Goal: Task Accomplishment & Management: Manage account settings

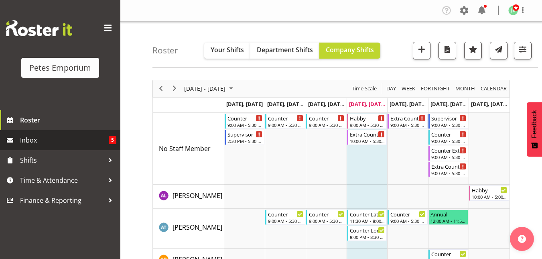
click at [45, 142] on span "Inbox" at bounding box center [64, 140] width 89 height 12
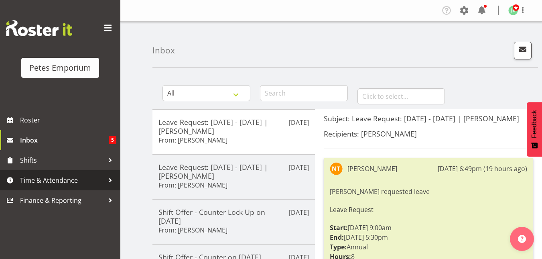
click at [48, 181] on span "Time & Attendance" at bounding box center [62, 180] width 84 height 12
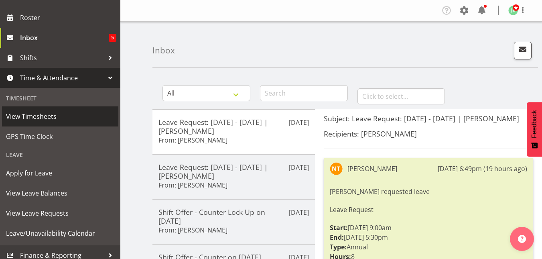
scroll to position [103, 0]
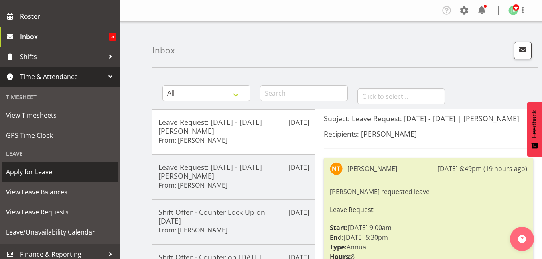
click at [43, 172] on span "Apply for Leave" at bounding box center [60, 172] width 108 height 12
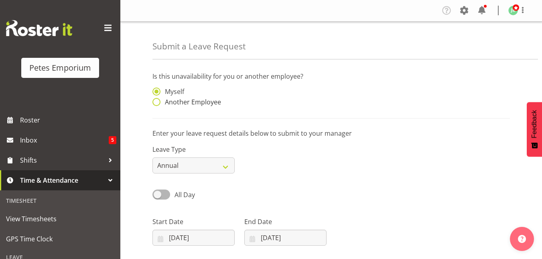
click at [160, 106] on label "Another Employee" at bounding box center [186, 102] width 69 height 8
click at [158, 105] on input "Another Employee" at bounding box center [154, 101] width 5 height 5
radio input "true"
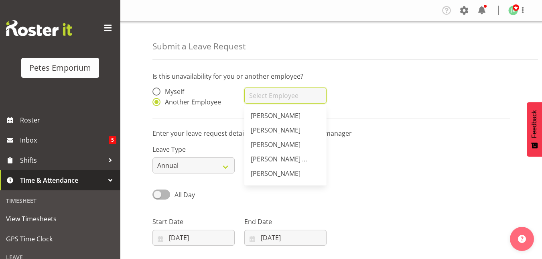
click at [250, 95] on input "text" at bounding box center [285, 95] width 82 height 16
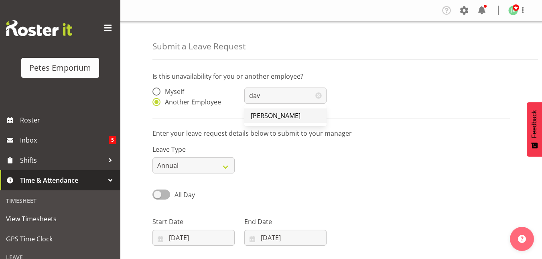
click at [268, 120] on link "[PERSON_NAME]" at bounding box center [285, 115] width 82 height 14
type input "[PERSON_NAME]"
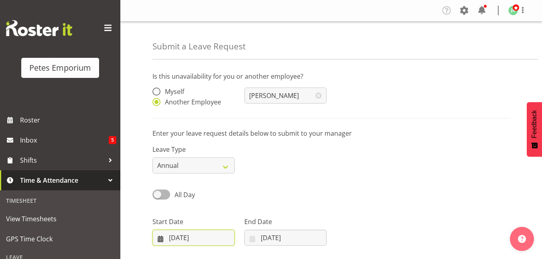
click at [190, 237] on input "[DATE]" at bounding box center [193, 237] width 82 height 16
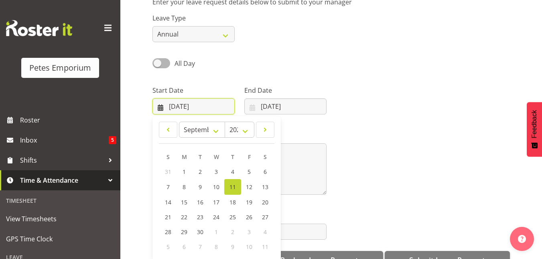
scroll to position [134, 0]
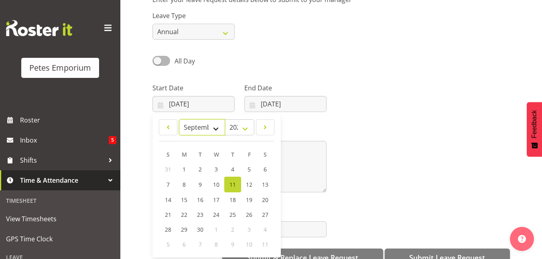
click at [217, 131] on select "January February March April May June July August September October November De…" at bounding box center [202, 127] width 46 height 16
select select "11"
click at [179, 119] on select "January February March April May June July August September October November De…" at bounding box center [202, 127] width 46 height 16
click at [216, 214] on span "24" at bounding box center [216, 214] width 6 height 8
type input "[DATE]"
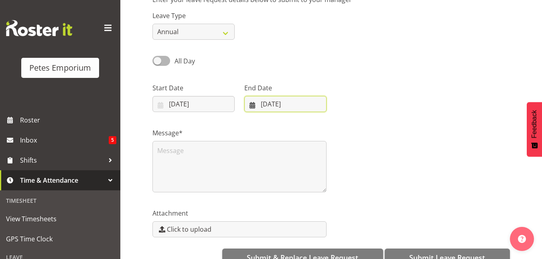
click at [281, 103] on input "[DATE]" at bounding box center [285, 104] width 82 height 16
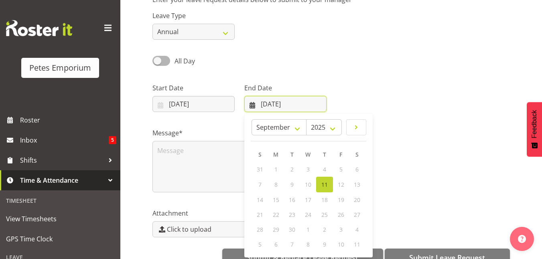
scroll to position [153, 0]
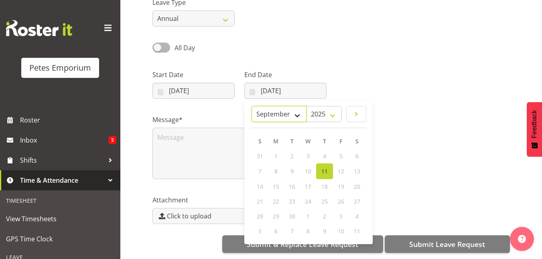
click at [301, 111] on select "January February March April May June July August September October November De…" at bounding box center [279, 114] width 55 height 16
select select "11"
click at [252, 106] on select "January February March April May June July August September October November De…" at bounding box center [279, 114] width 55 height 16
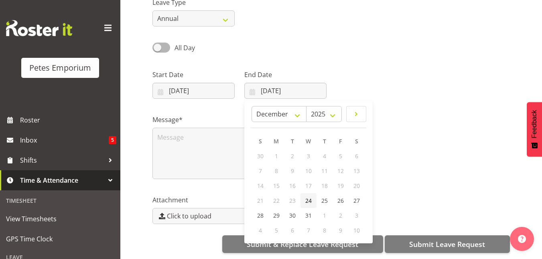
click at [308, 197] on span "24" at bounding box center [308, 201] width 6 height 8
type input "[DATE]"
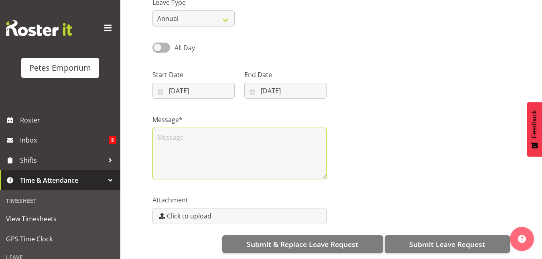
click at [211, 140] on textarea at bounding box center [239, 153] width 174 height 51
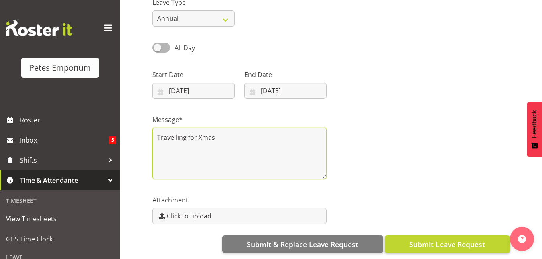
type textarea "Travelling for Xmas"
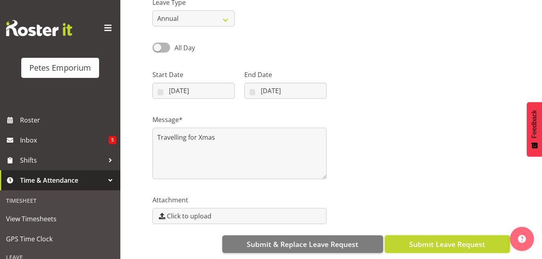
click at [443, 239] on span "Submit Leave Request" at bounding box center [447, 244] width 76 height 10
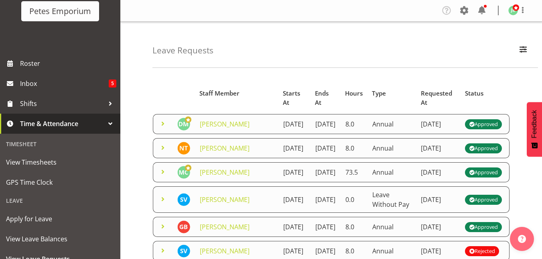
scroll to position [58, 0]
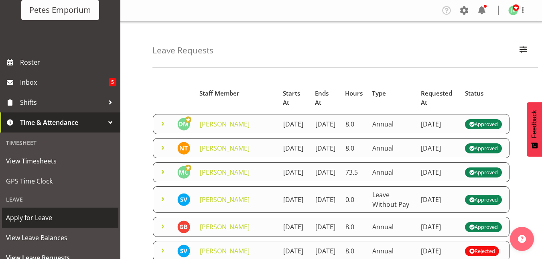
click at [37, 212] on span "Apply for Leave" at bounding box center [60, 217] width 108 height 12
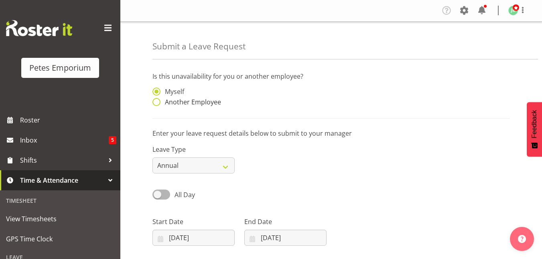
click at [157, 99] on span at bounding box center [156, 102] width 8 height 8
click at [157, 99] on input "Another Employee" at bounding box center [154, 101] width 5 height 5
radio input "true"
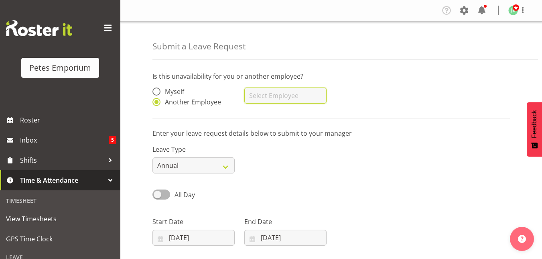
click at [249, 91] on input "text" at bounding box center [285, 95] width 82 height 16
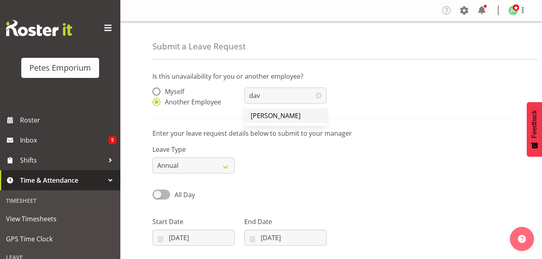
click at [262, 115] on span "[PERSON_NAME]" at bounding box center [276, 115] width 50 height 9
type input "[PERSON_NAME]"
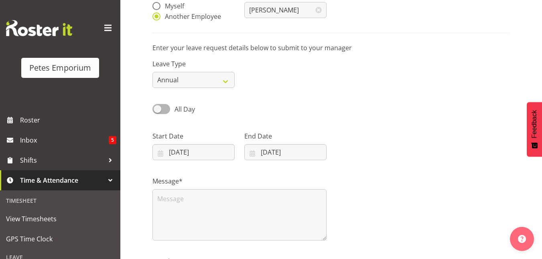
scroll to position [86, 0]
click at [190, 149] on input "11/09/2025" at bounding box center [193, 152] width 82 height 16
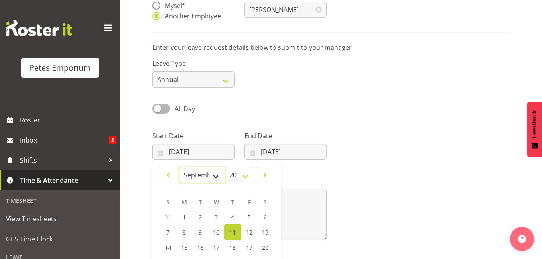
click at [217, 176] on select "January February March April May June July August September October November De…" at bounding box center [202, 175] width 46 height 16
select select "11"
click at [179, 167] on select "January February March April May June July August September October November De…" at bounding box center [202, 175] width 46 height 16
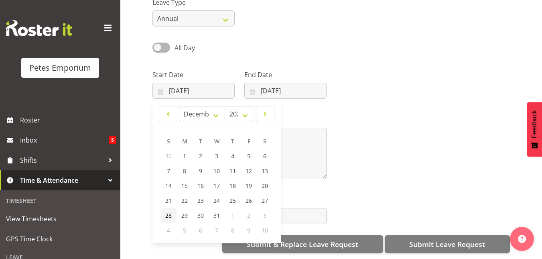
click at [166, 211] on span "28" at bounding box center [168, 215] width 6 height 8
type input "28/12/2025"
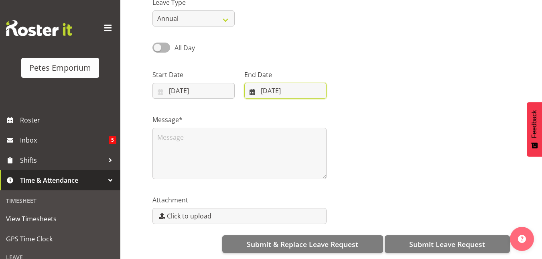
click at [277, 83] on input "[DATE]" at bounding box center [285, 91] width 82 height 16
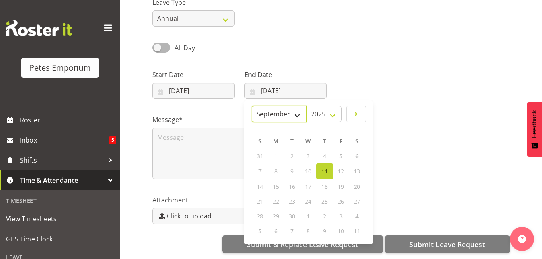
click at [297, 112] on select "January February March April May June July August September October November De…" at bounding box center [279, 114] width 55 height 16
click at [333, 110] on select "2035 2034 2033 2032 2031 2030 2029 2028 2027 2026 2025" at bounding box center [324, 114] width 36 height 16
select select "2026"
click at [316, 106] on select "2035 2034 2033 2032 2031 2030 2029 2028 2027 2026 2025" at bounding box center [324, 114] width 36 height 16
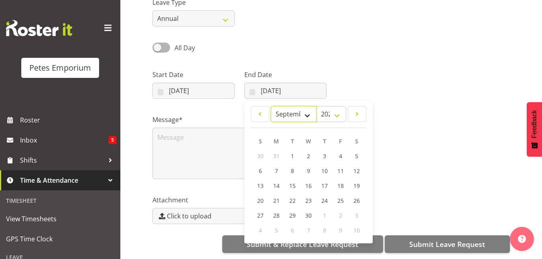
click at [313, 111] on select "January February March April May June July August September October November De…" at bounding box center [294, 114] width 46 height 16
select select "0"
click at [271, 106] on select "January February March April May June July August September October November De…" at bounding box center [294, 114] width 46 height 16
click at [326, 152] on span "1" at bounding box center [324, 156] width 3 height 8
type input "01/01/2026"
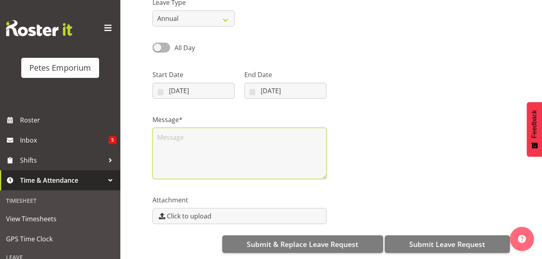
click at [237, 142] on textarea at bounding box center [239, 153] width 174 height 51
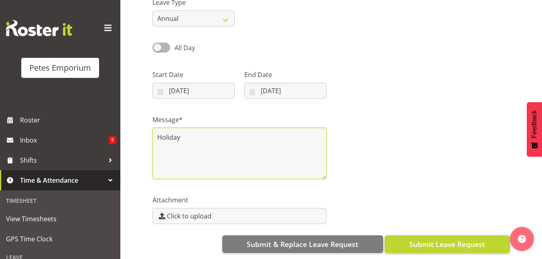
type textarea "Holiday"
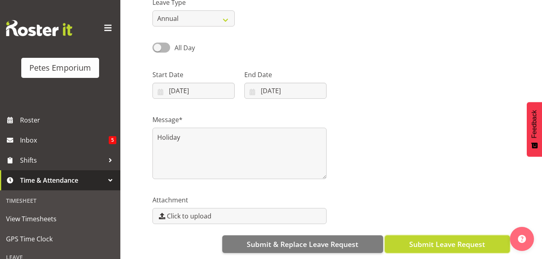
click at [430, 239] on span "Submit Leave Request" at bounding box center [447, 244] width 76 height 10
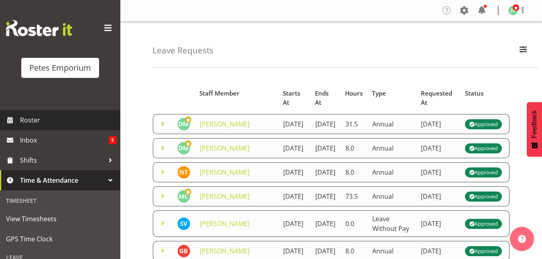
click at [45, 118] on span "Roster" at bounding box center [68, 120] width 96 height 12
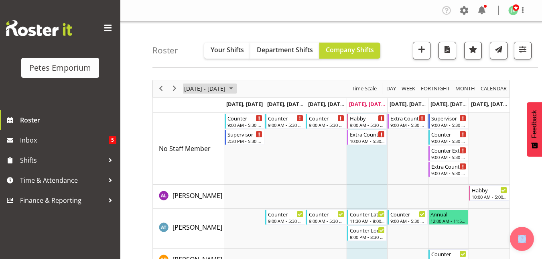
click at [236, 89] on span "September 2025" at bounding box center [231, 88] width 10 height 10
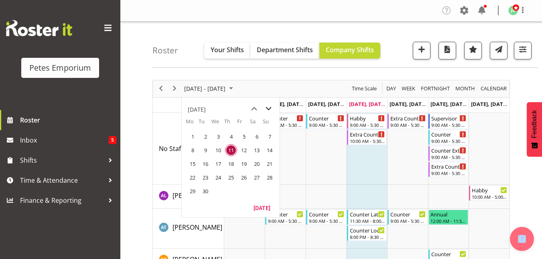
click at [271, 111] on span "next month" at bounding box center [269, 108] width 14 height 14
click at [268, 113] on span "next month" at bounding box center [269, 108] width 14 height 14
click at [189, 178] on span "22" at bounding box center [193, 177] width 12 height 12
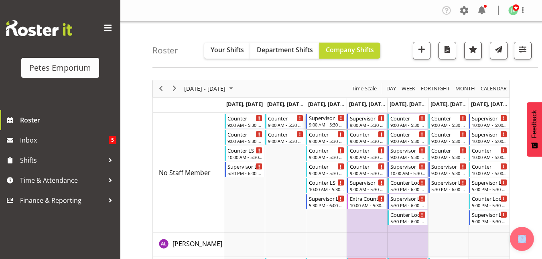
click at [327, 120] on div "Supervisor" at bounding box center [327, 118] width 36 height 8
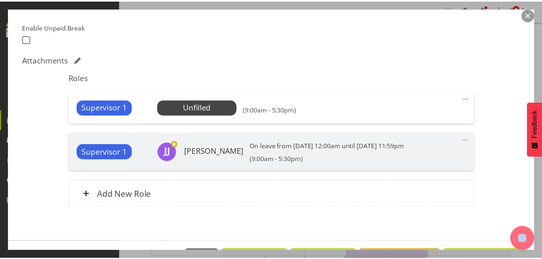
scroll to position [220, 0]
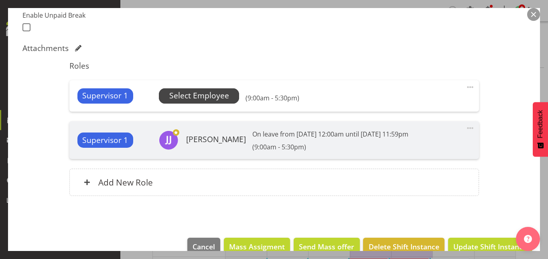
click at [205, 101] on span "Select Employee" at bounding box center [199, 96] width 60 height 12
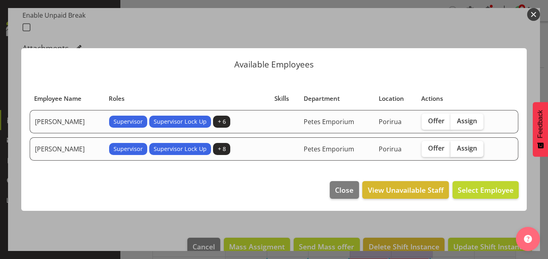
click at [469, 148] on span "Assign" at bounding box center [467, 148] width 20 height 8
click at [456, 148] on input "Assign" at bounding box center [452, 148] width 5 height 5
checkbox input "true"
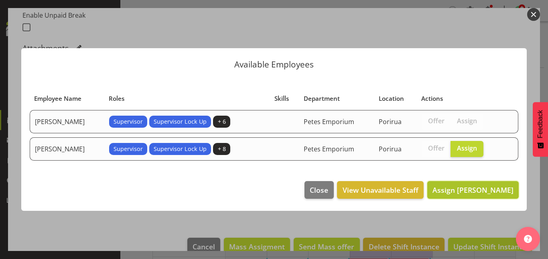
click at [463, 184] on button "Assign Ruth Robertson-Taylor" at bounding box center [472, 190] width 91 height 18
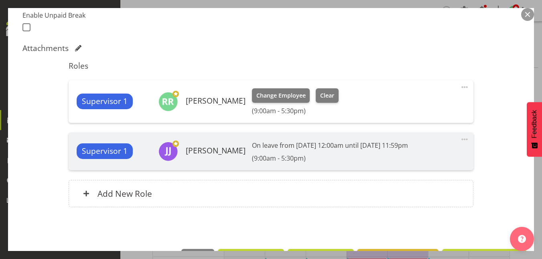
scroll to position [248, 0]
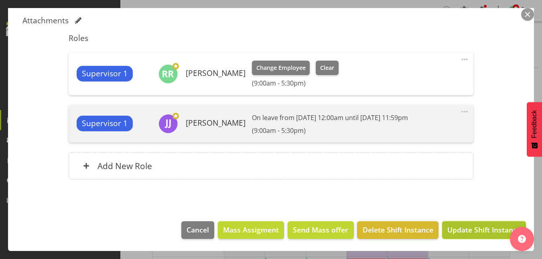
click at [484, 231] on span "Update Shift Instance" at bounding box center [483, 229] width 73 height 10
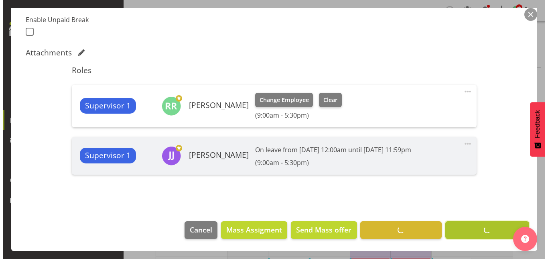
scroll to position [215, 0]
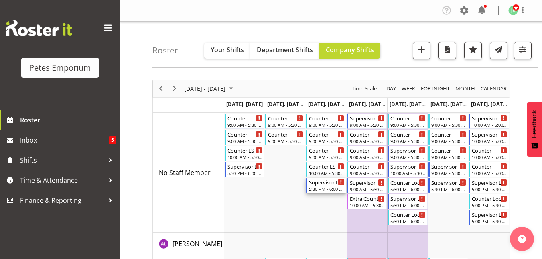
click at [327, 186] on div "Supervisor Lock Up 5:30 PM - 6:00 PM" at bounding box center [327, 185] width 36 height 15
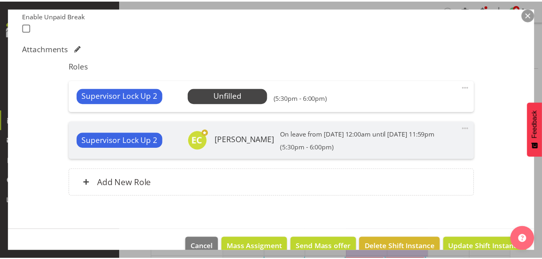
scroll to position [226, 0]
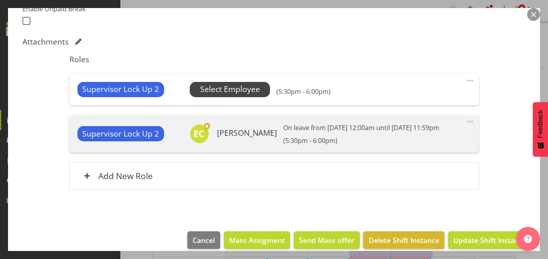
click at [244, 92] on span "Select Employee" at bounding box center [230, 89] width 60 height 12
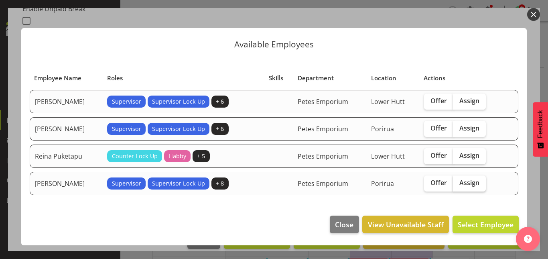
click at [469, 185] on span "Assign" at bounding box center [469, 183] width 20 height 8
click at [458, 185] on input "Assign" at bounding box center [455, 182] width 5 height 5
checkbox input "true"
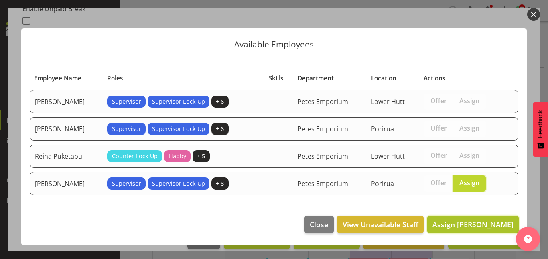
click at [454, 225] on span "Assign Ruth Robertson-Taylor" at bounding box center [472, 224] width 81 height 10
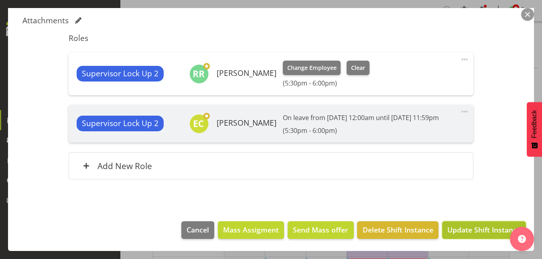
click at [474, 228] on span "Update Shift Instance" at bounding box center [483, 229] width 73 height 10
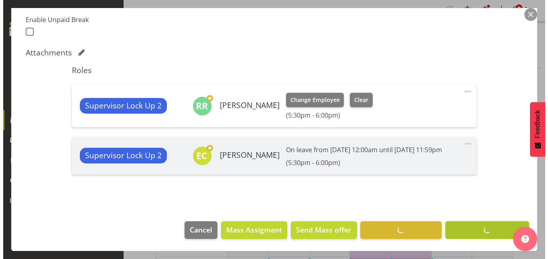
scroll to position [215, 0]
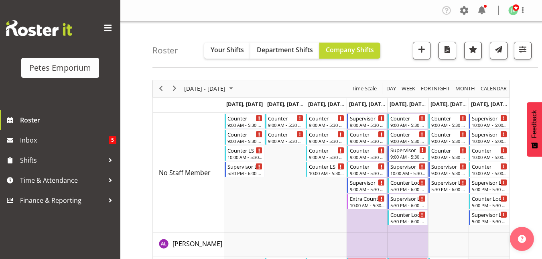
click at [404, 154] on div "9:00 AM - 5:30 PM" at bounding box center [408, 156] width 36 height 6
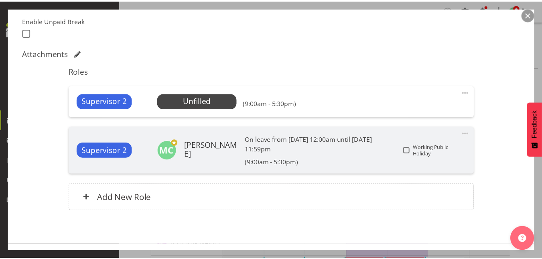
scroll to position [215, 0]
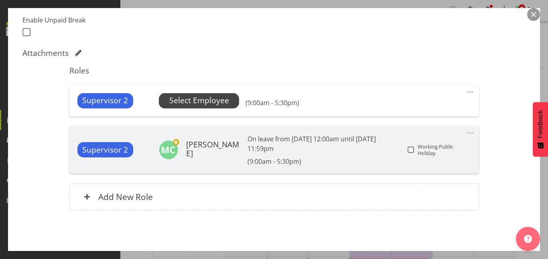
click at [219, 102] on span "Select Employee" at bounding box center [199, 101] width 60 height 12
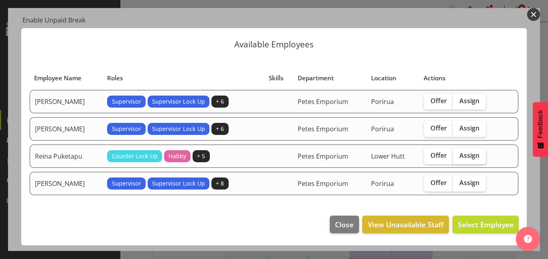
click at [472, 158] on span "Assign" at bounding box center [469, 155] width 20 height 8
click at [458, 158] on input "Assign" at bounding box center [455, 155] width 5 height 5
checkbox input "true"
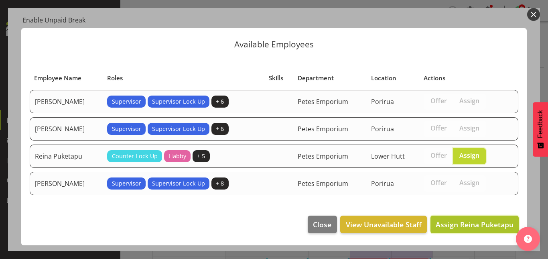
click at [473, 224] on span "Assign Reina Puketapu" at bounding box center [475, 224] width 78 height 10
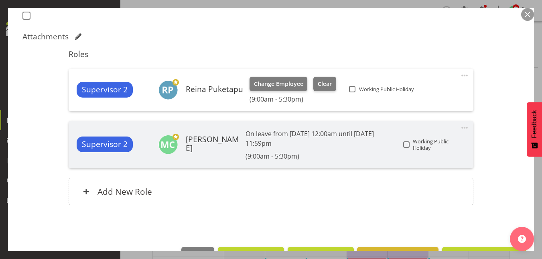
scroll to position [257, 0]
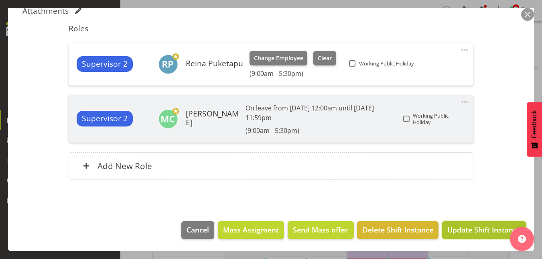
click at [485, 227] on span "Update Shift Instance" at bounding box center [483, 229] width 73 height 10
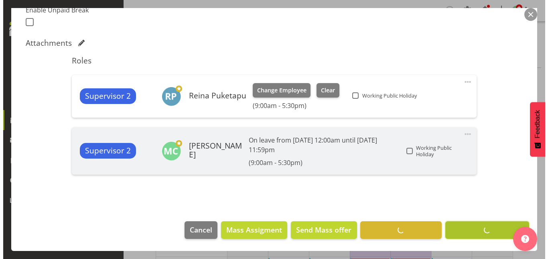
scroll to position [225, 0]
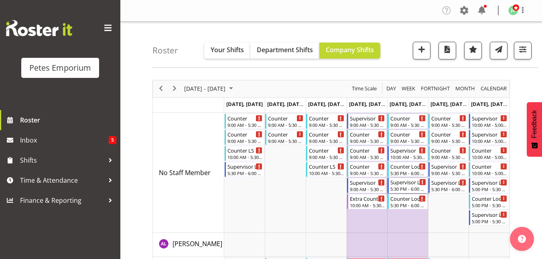
click at [412, 188] on div "5:30 PM - 6:00 PM" at bounding box center [408, 188] width 36 height 6
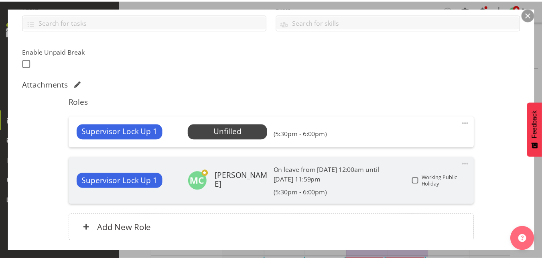
scroll to position [188, 0]
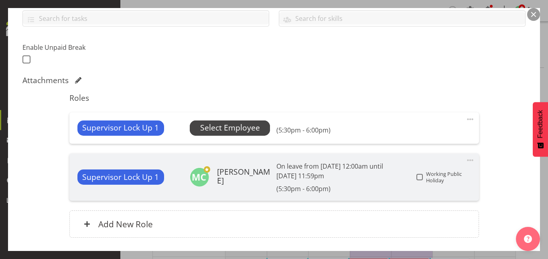
click at [245, 130] on span "Select Employee" at bounding box center [230, 128] width 60 height 12
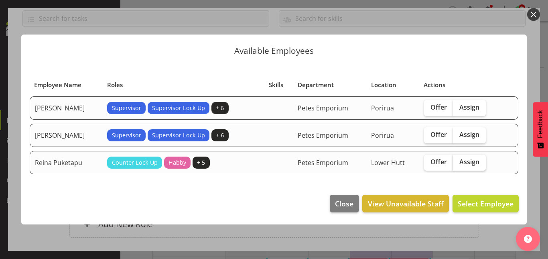
click at [463, 163] on span "Assign" at bounding box center [469, 162] width 20 height 8
click at [458, 163] on input "Assign" at bounding box center [455, 161] width 5 height 5
checkbox input "true"
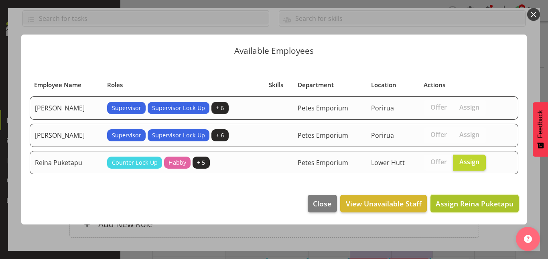
click at [469, 205] on span "Assign Reina Puketapu" at bounding box center [475, 204] width 78 height 10
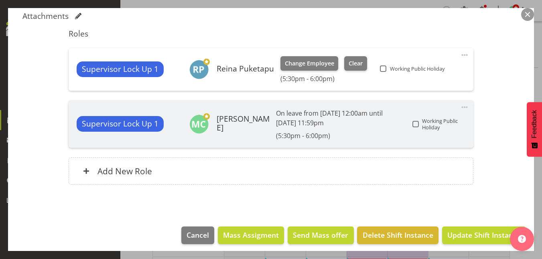
scroll to position [257, 0]
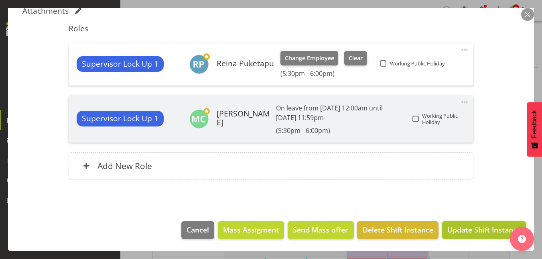
click at [480, 232] on span "Update Shift Instance" at bounding box center [483, 229] width 73 height 10
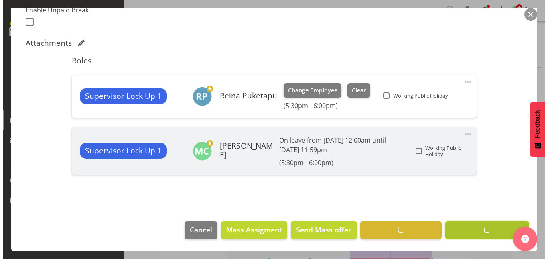
scroll to position [225, 0]
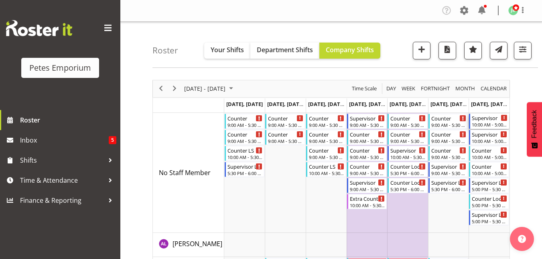
click at [495, 120] on div "Supervisor" at bounding box center [490, 118] width 36 height 8
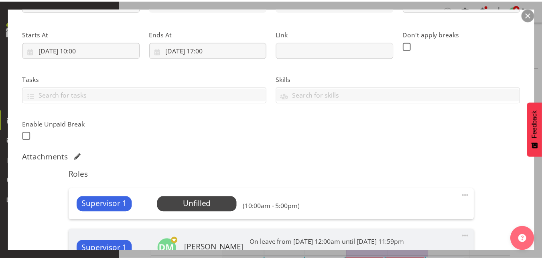
scroll to position [112, 0]
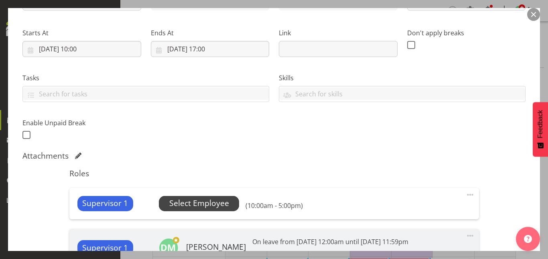
click at [210, 202] on span "Select Employee" at bounding box center [199, 203] width 60 height 12
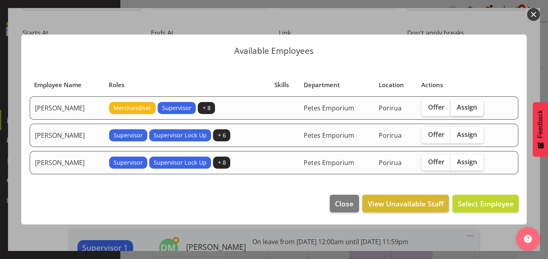
click at [469, 108] on span "Assign" at bounding box center [467, 107] width 20 height 8
click at [456, 108] on input "Assign" at bounding box center [452, 107] width 5 height 5
checkbox input "true"
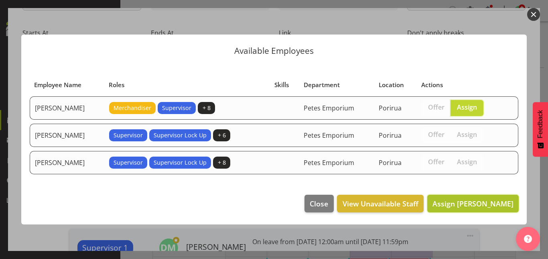
click at [475, 202] on span "Assign Helena Tomlin" at bounding box center [472, 204] width 81 height 10
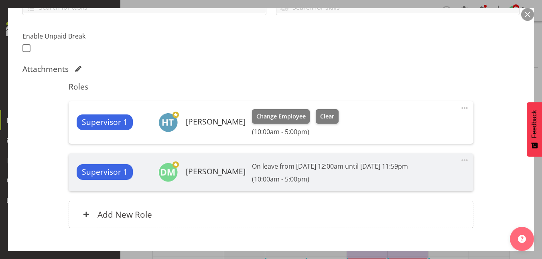
scroll to position [248, 0]
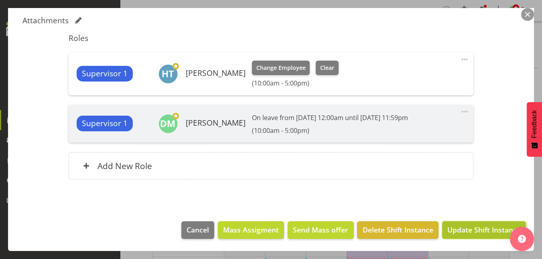
click at [486, 233] on span "Update Shift Instance" at bounding box center [483, 229] width 73 height 10
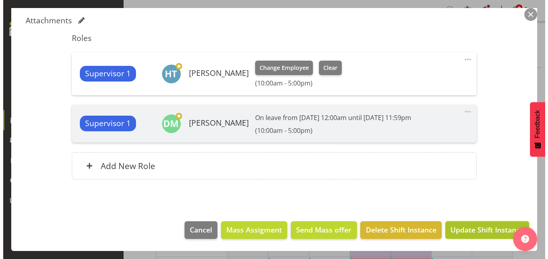
scroll to position [215, 0]
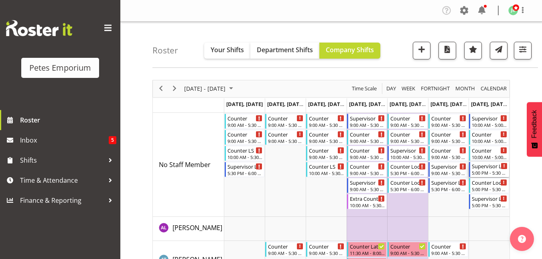
click at [492, 170] on div "5:00 PM - 5:30 PM" at bounding box center [490, 172] width 36 height 6
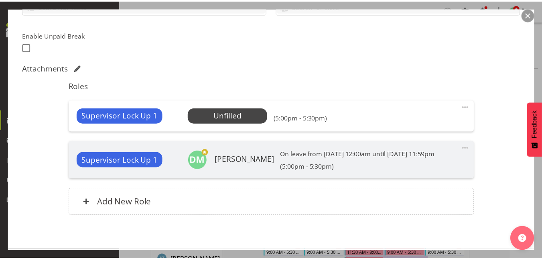
scroll to position [201, 0]
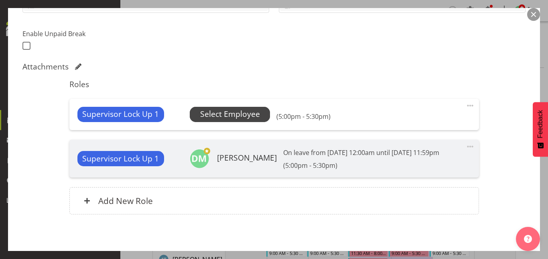
click at [235, 114] on span "Select Employee" at bounding box center [230, 114] width 60 height 12
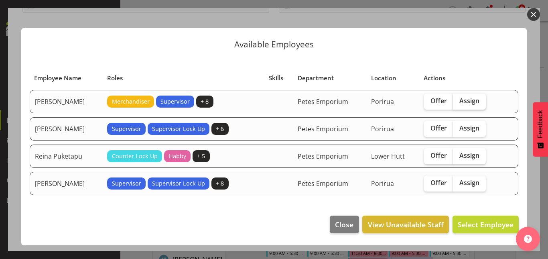
click at [466, 99] on span "Assign" at bounding box center [469, 101] width 20 height 8
click at [458, 99] on input "Assign" at bounding box center [455, 100] width 5 height 5
checkbox input "true"
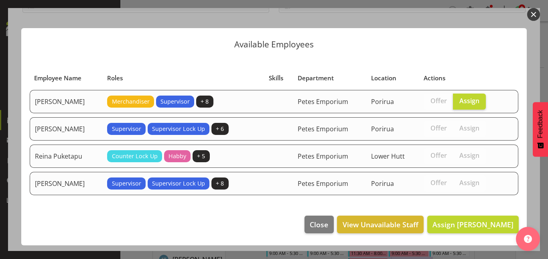
click at [473, 235] on footer "Close View Unavailable Staff Assign Helena Tomlin" at bounding box center [273, 226] width 505 height 38
click at [474, 229] on button "Assign Helena Tomlin" at bounding box center [472, 224] width 91 height 18
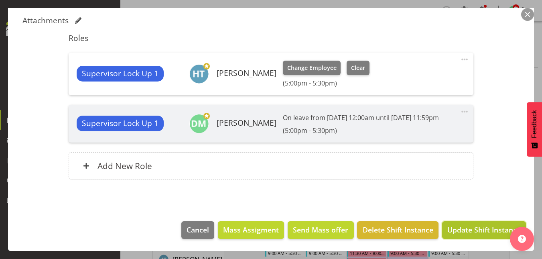
click at [481, 229] on span "Update Shift Instance" at bounding box center [483, 229] width 73 height 10
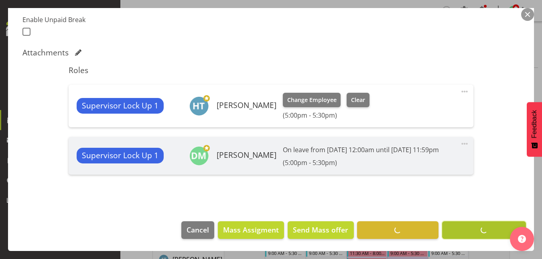
scroll to position [215, 0]
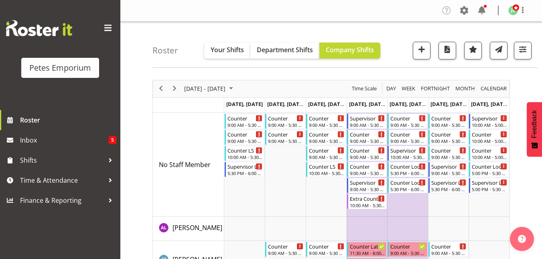
click at [401, 59] on div "Roster Your Shifts Department Shifts Company Shifts All Locations Clear Lower H…" at bounding box center [345, 45] width 386 height 46
